Goal: Entertainment & Leisure: Consume media (video, audio)

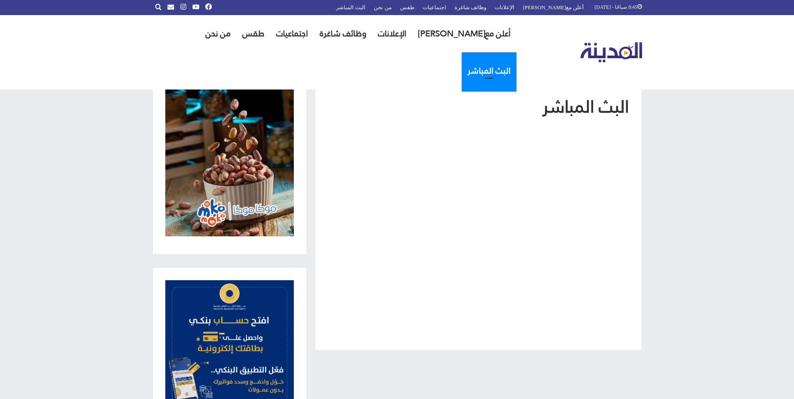
click at [462, 52] on link "البث المباشر" at bounding box center [489, 70] width 55 height 37
